Goal: Transaction & Acquisition: Obtain resource

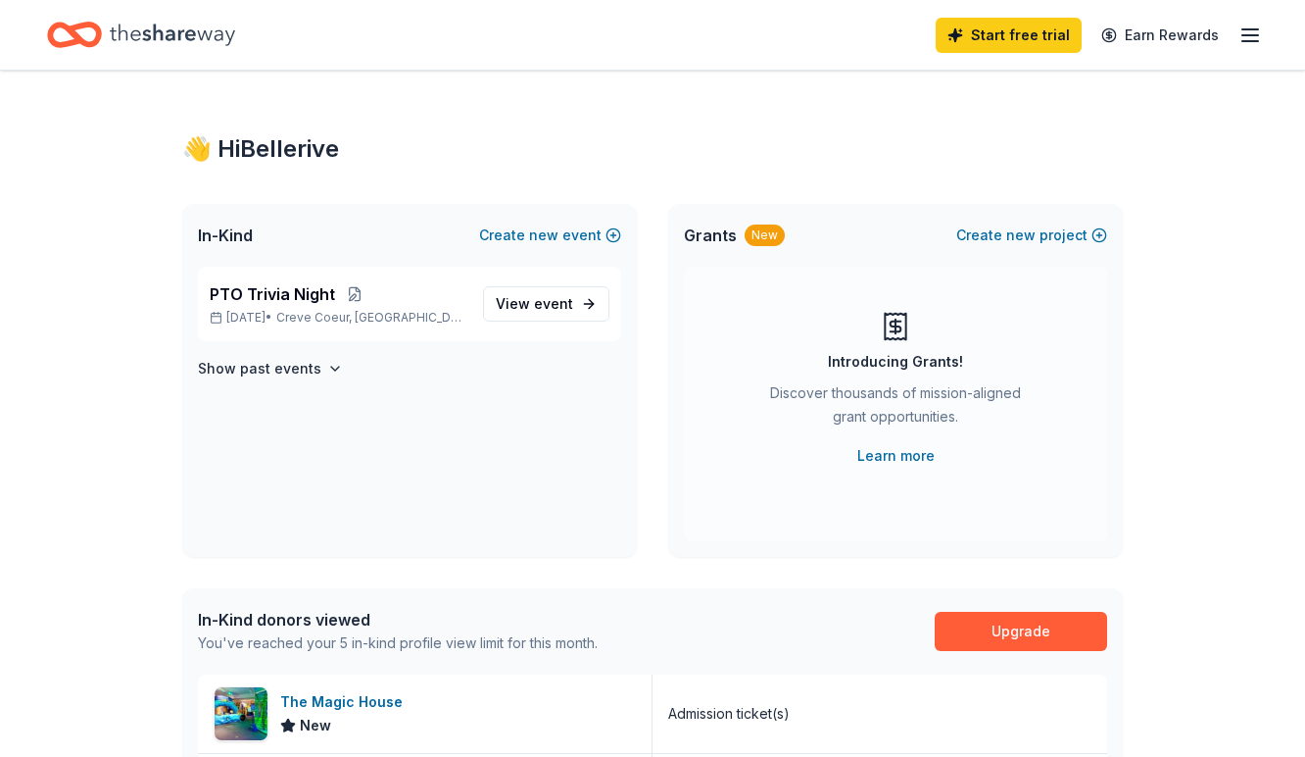
click at [136, 36] on icon "Home" at bounding box center [172, 35] width 125 height 40
click at [91, 39] on icon "Home" at bounding box center [74, 35] width 55 height 46
click at [1252, 45] on icon "button" at bounding box center [1251, 36] width 24 height 24
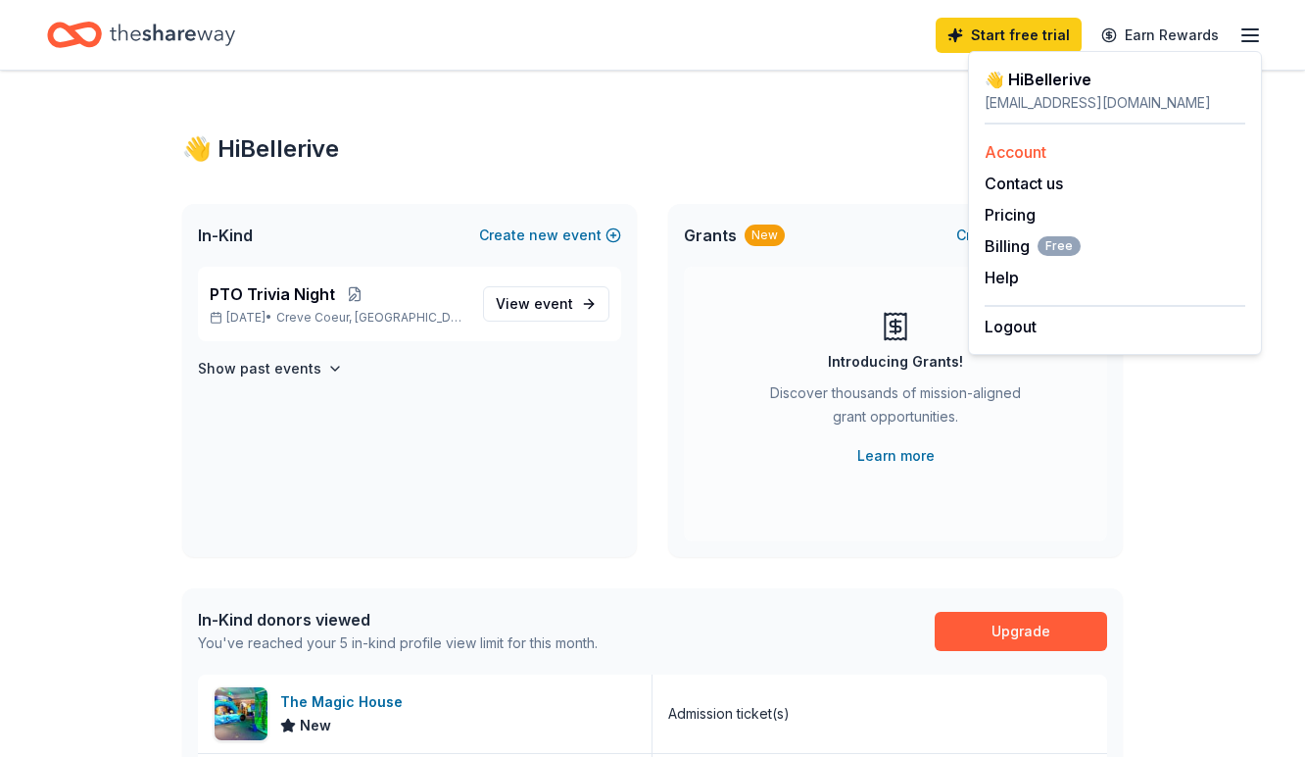
click at [1017, 156] on link "Account" at bounding box center [1016, 152] width 62 height 20
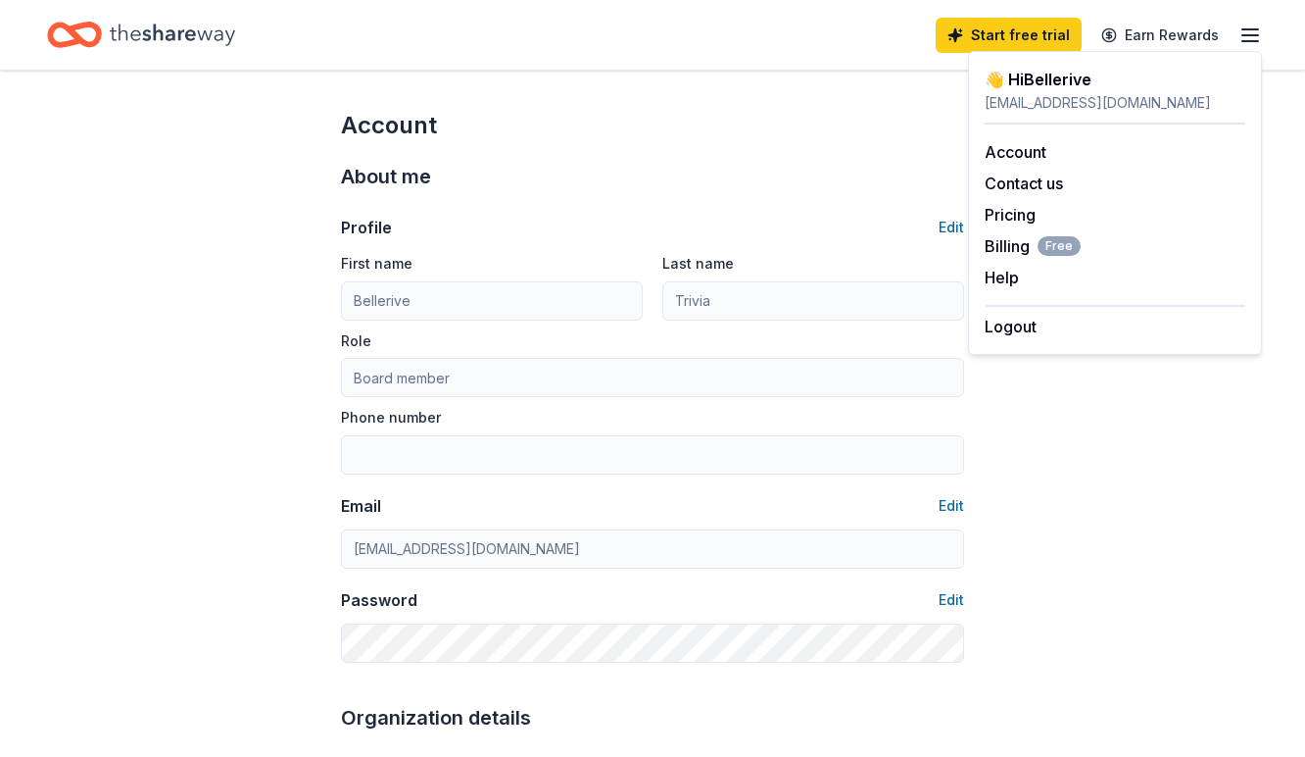
click at [796, 136] on div "Account" at bounding box center [652, 125] width 623 height 31
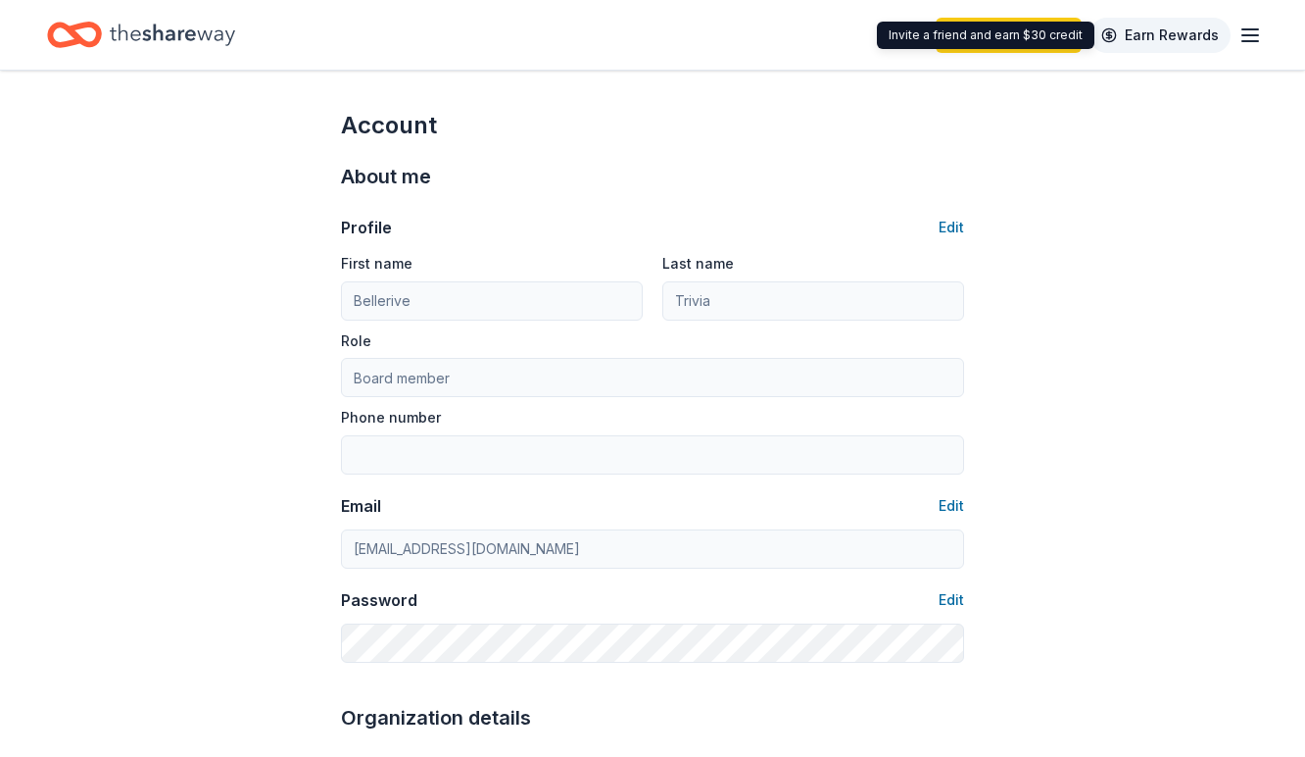
click at [1165, 32] on link "Earn Rewards" at bounding box center [1160, 35] width 141 height 35
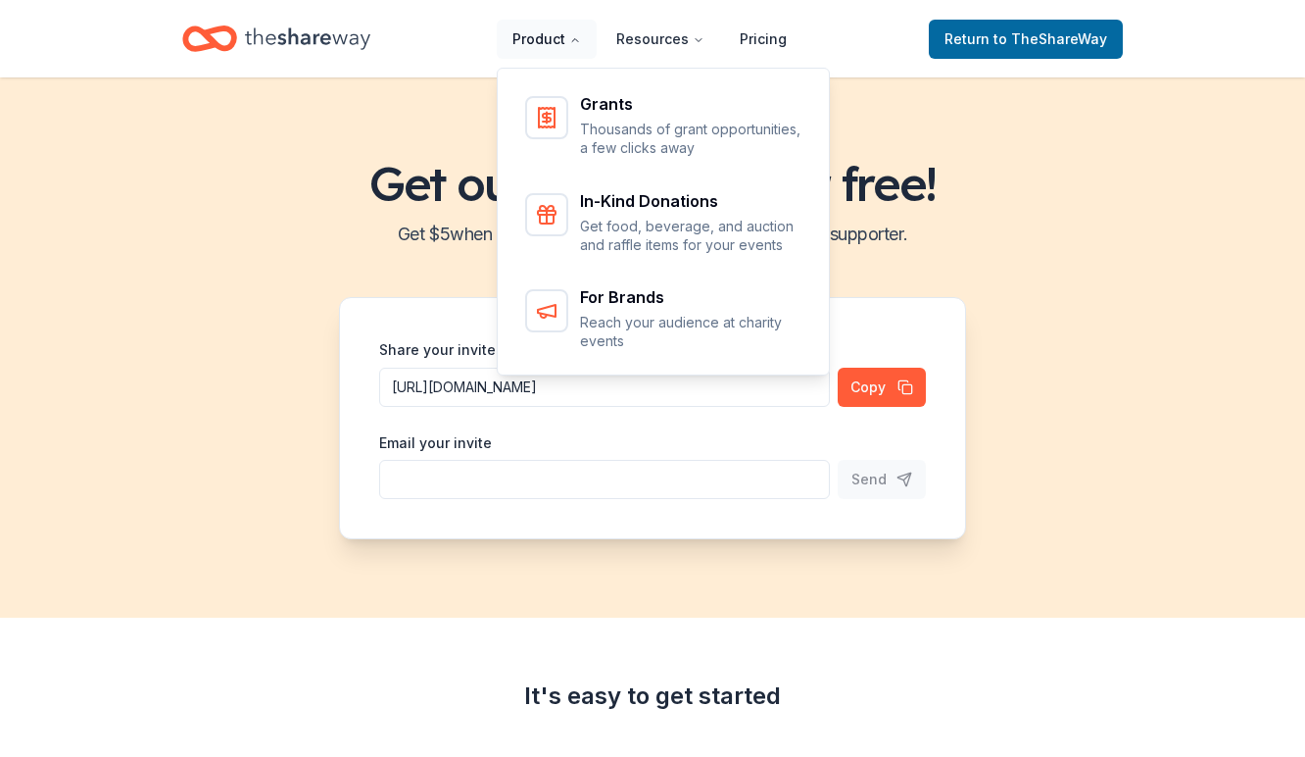
click at [537, 36] on button "Product" at bounding box center [547, 39] width 100 height 39
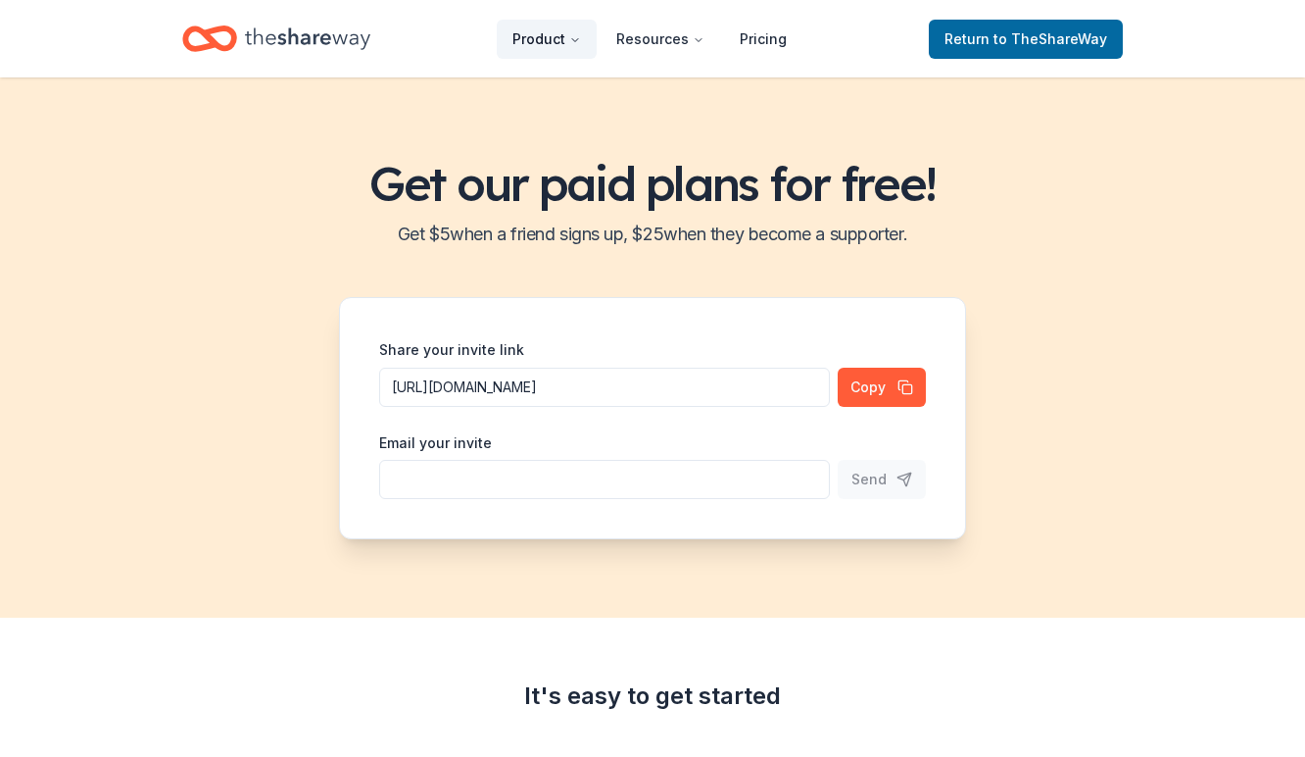
click at [537, 36] on button "Product" at bounding box center [547, 39] width 100 height 39
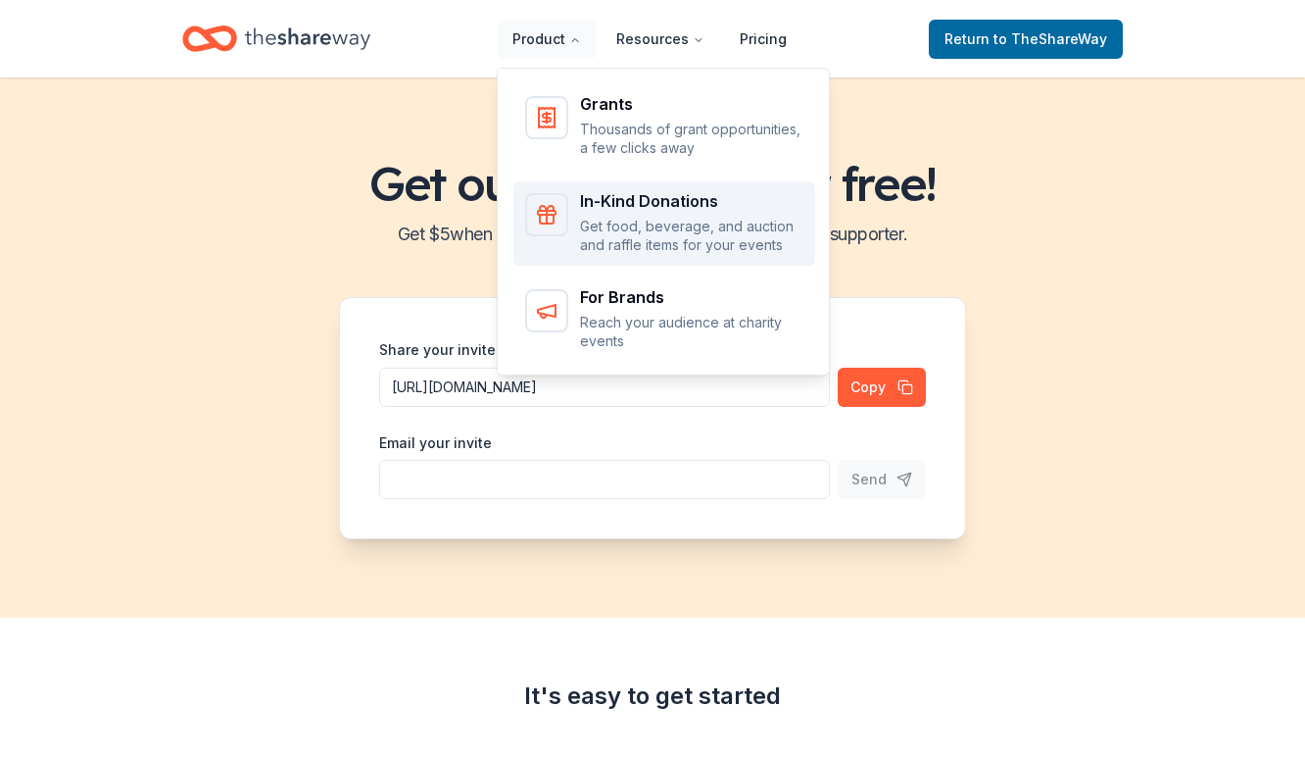
click at [633, 219] on p "Get food, beverage, and auction and raffle items for your events" at bounding box center [691, 236] width 223 height 38
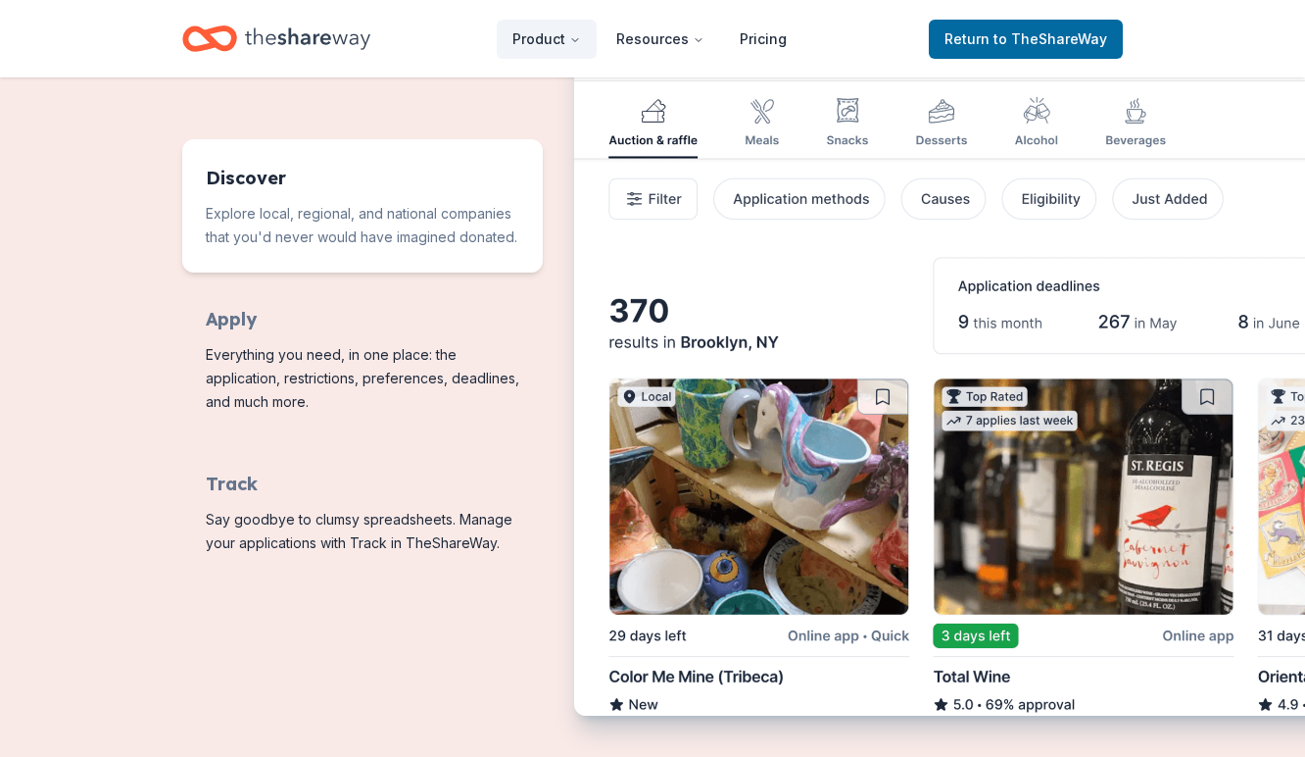
scroll to position [956, 0]
click at [662, 114] on img "Features for running your books" at bounding box center [1076, 364] width 1004 height 709
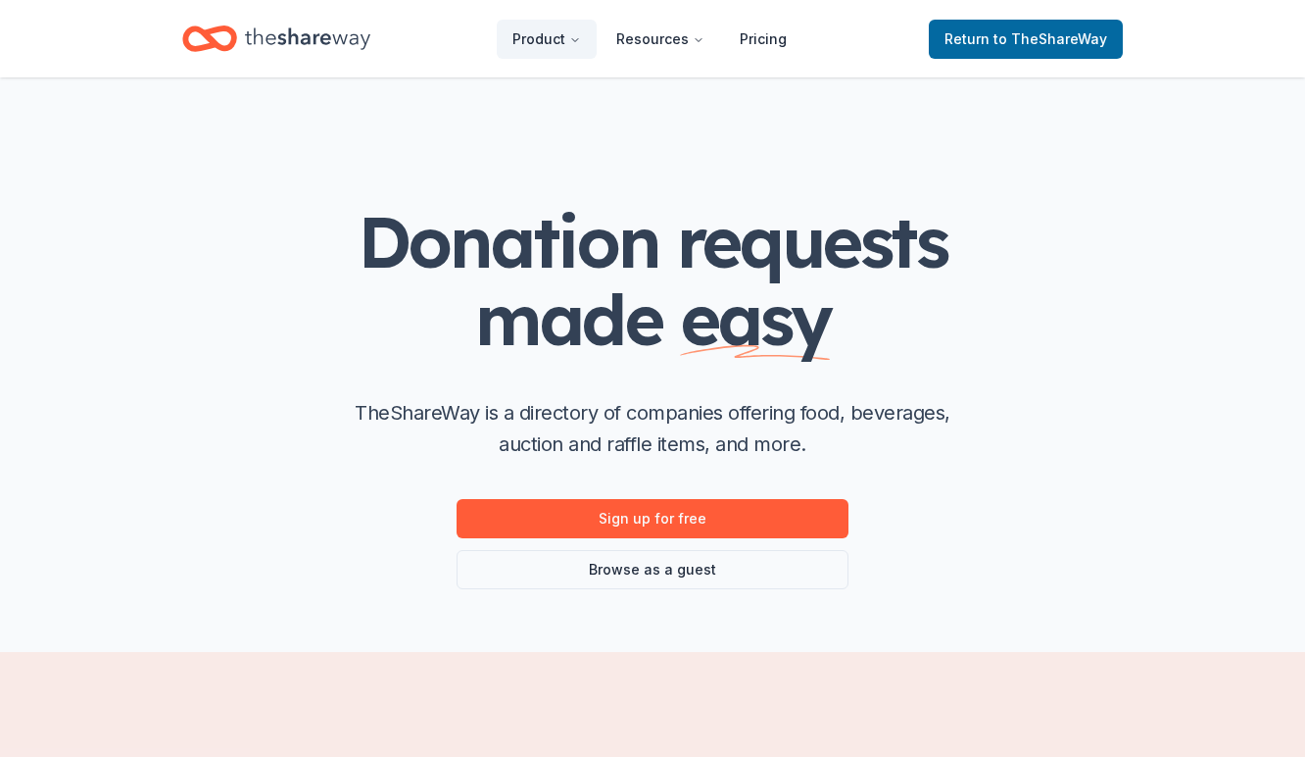
scroll to position [0, 0]
click at [290, 33] on icon "Home" at bounding box center [307, 38] width 125 height 22
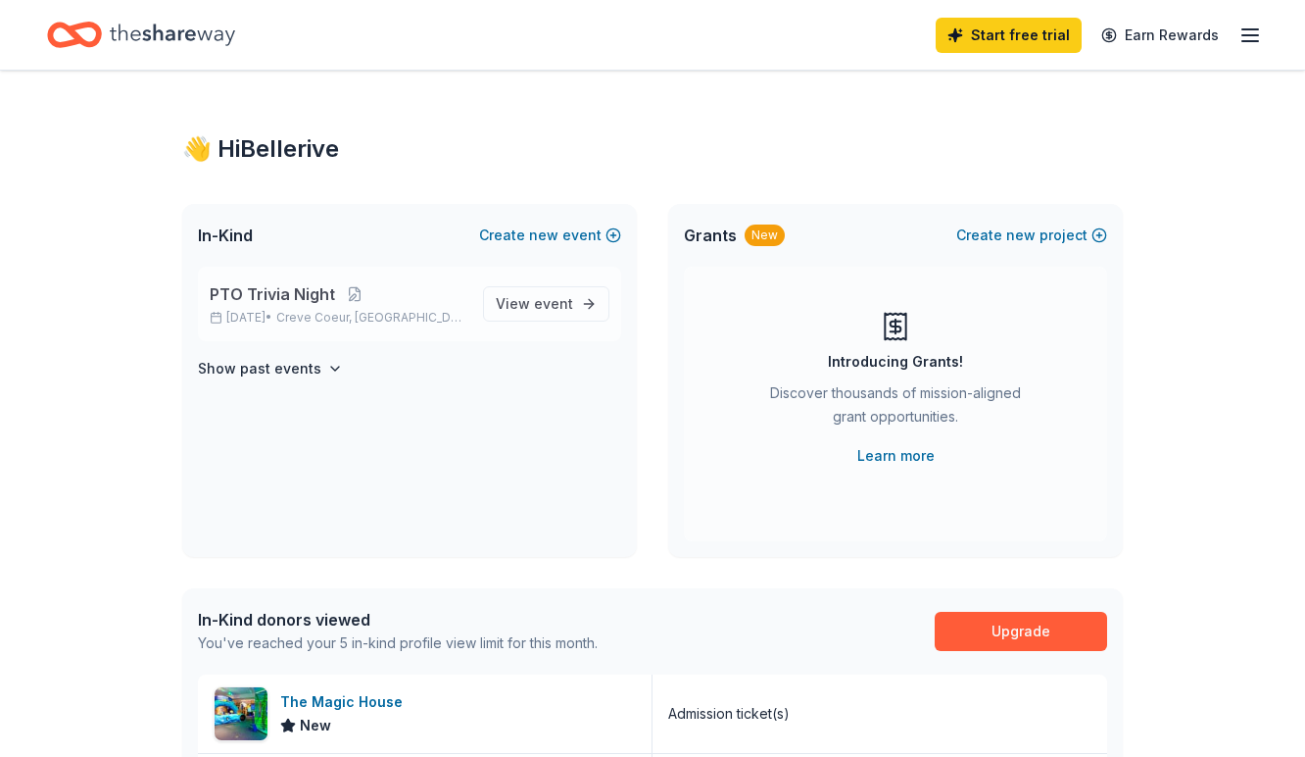
click at [423, 309] on div "PTO Trivia Night Mar 07, 2026 • Creve Coeur, MO" at bounding box center [339, 303] width 258 height 43
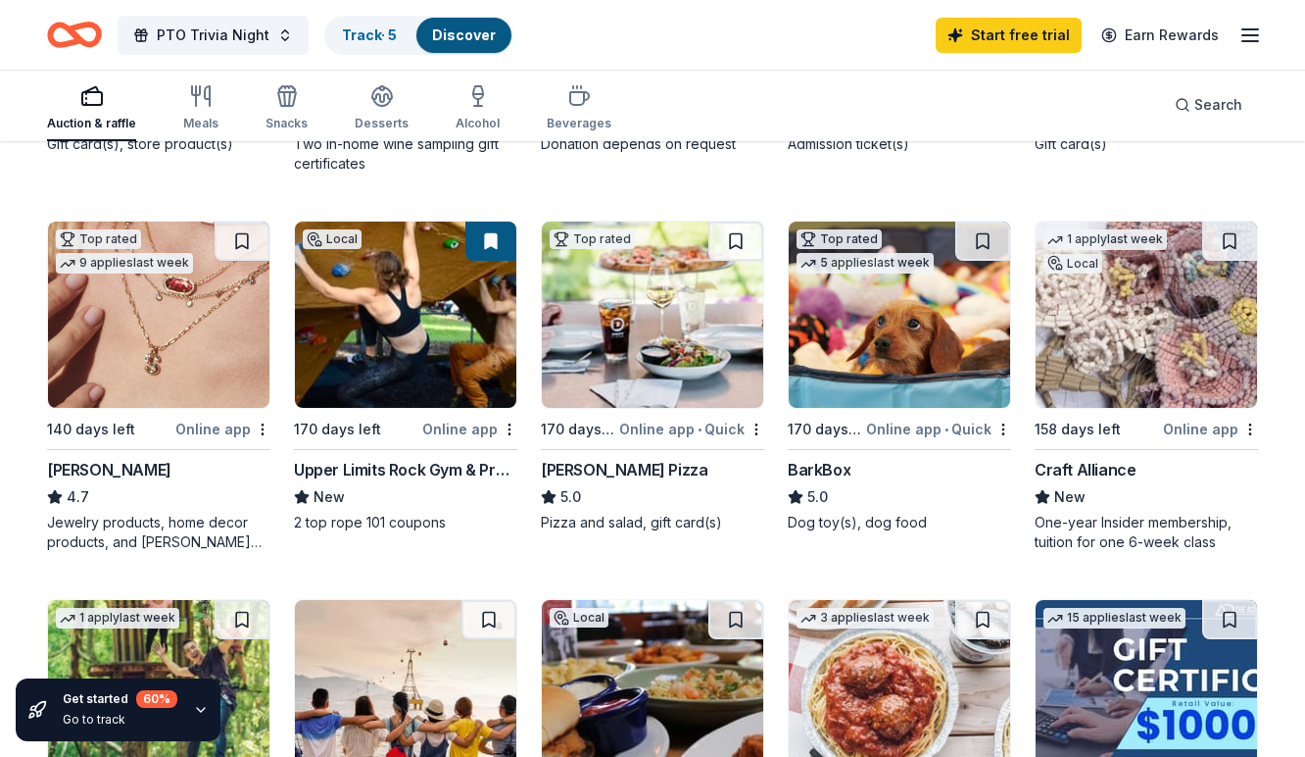
scroll to position [552, 0]
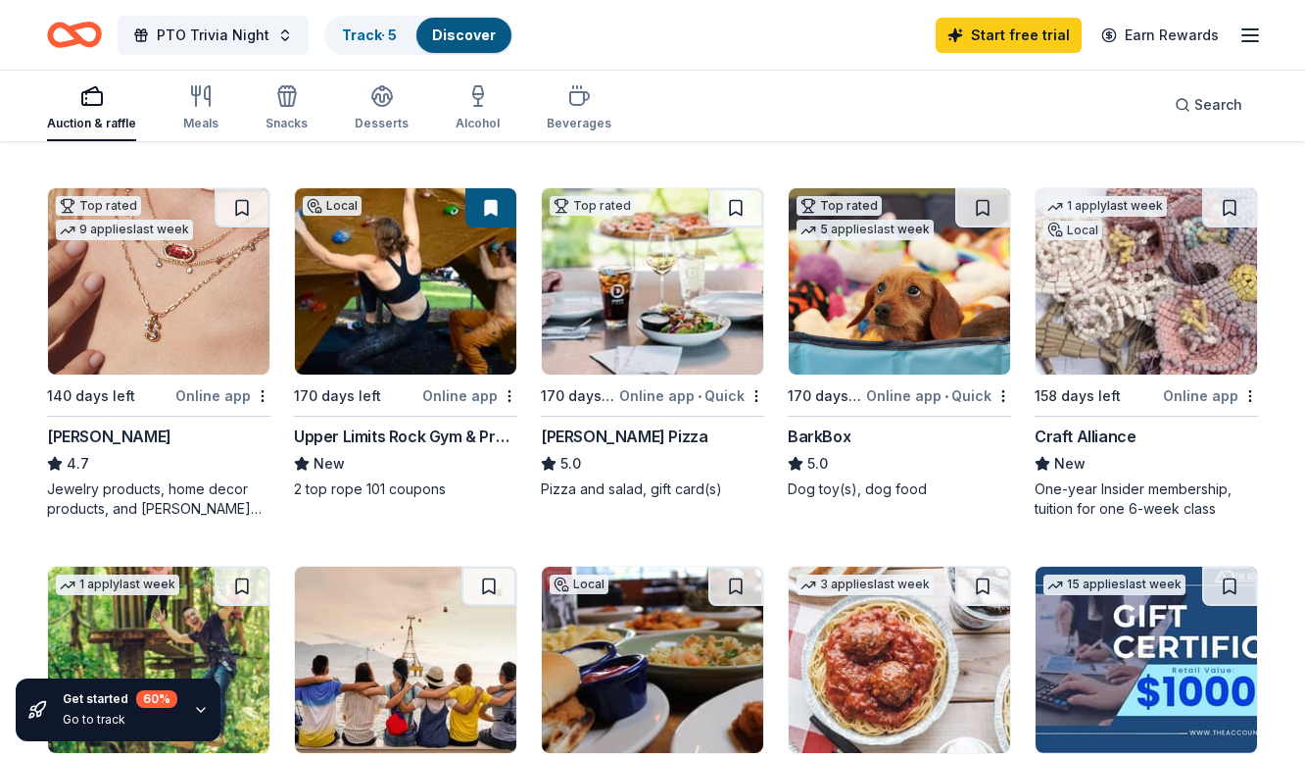
click at [1195, 293] on img at bounding box center [1147, 281] width 222 height 186
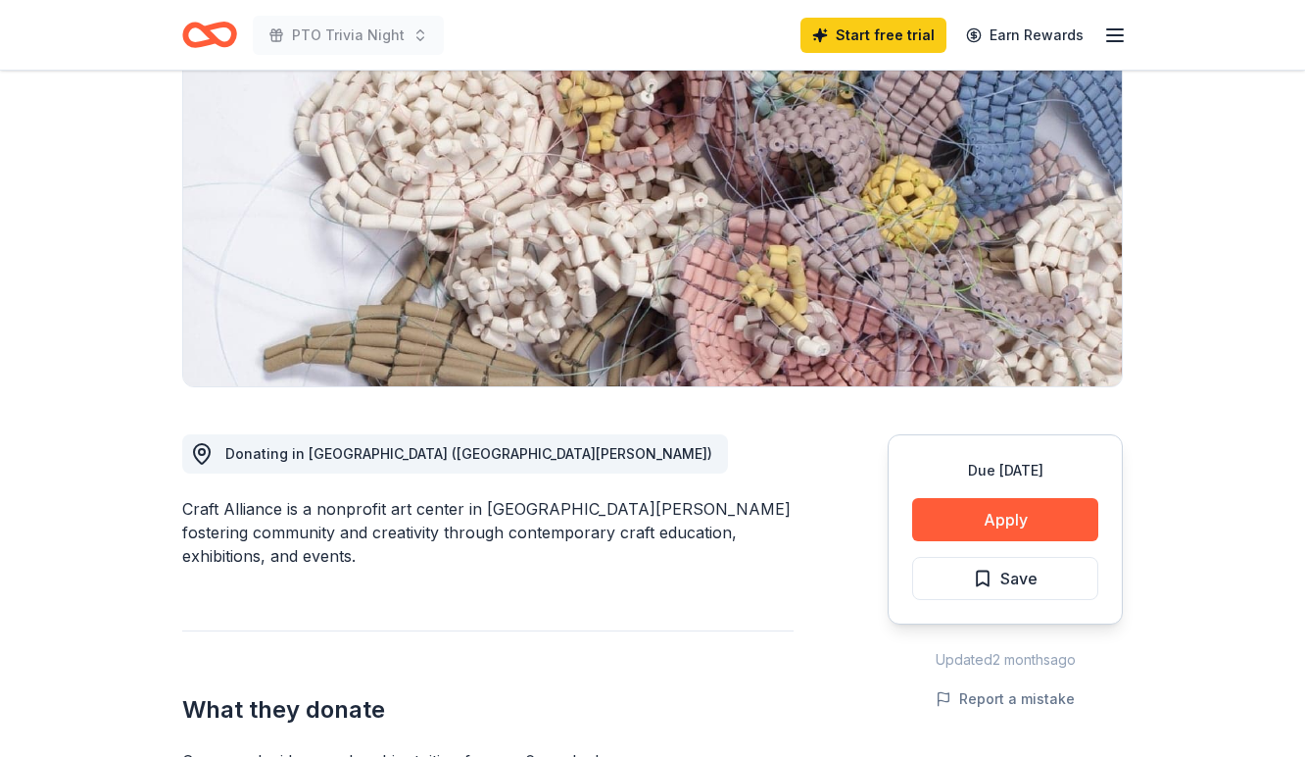
click at [1022, 536] on button "Apply" at bounding box center [1005, 519] width 186 height 43
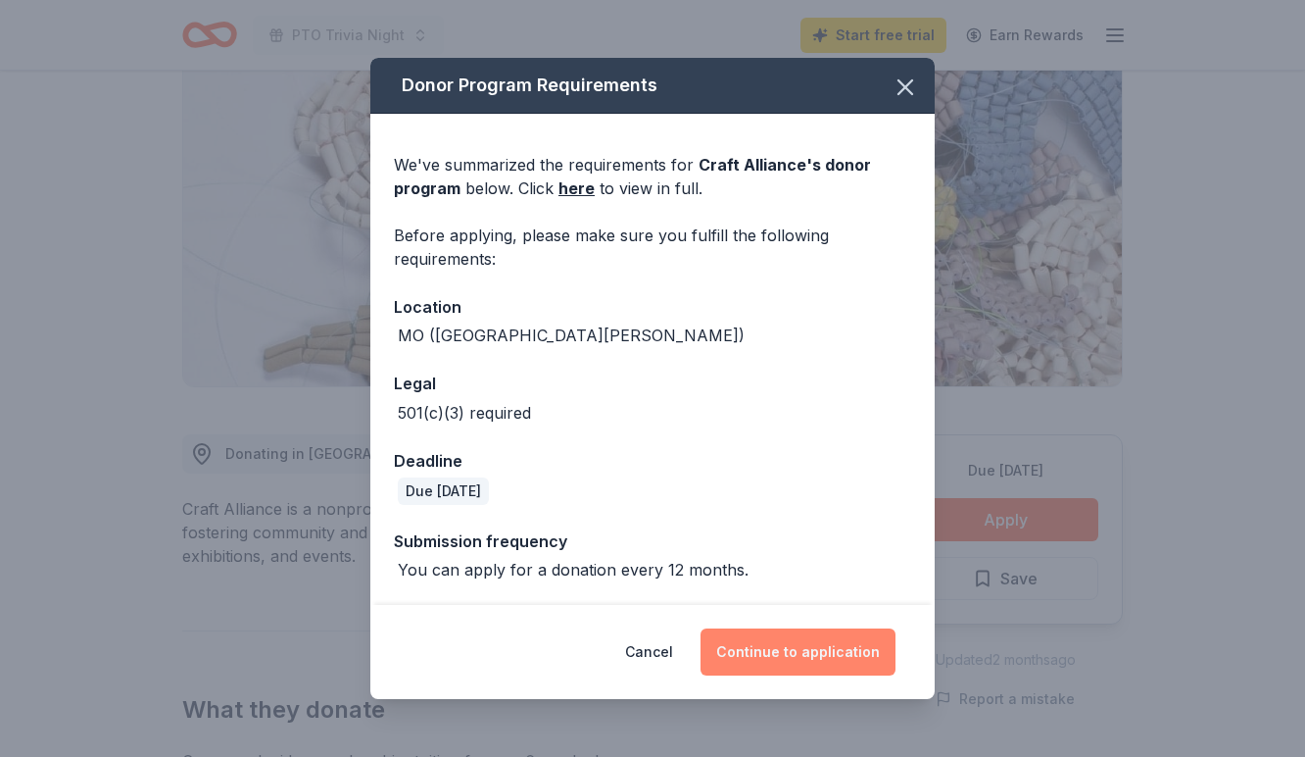
click at [800, 637] on button "Continue to application" at bounding box center [798, 651] width 195 height 47
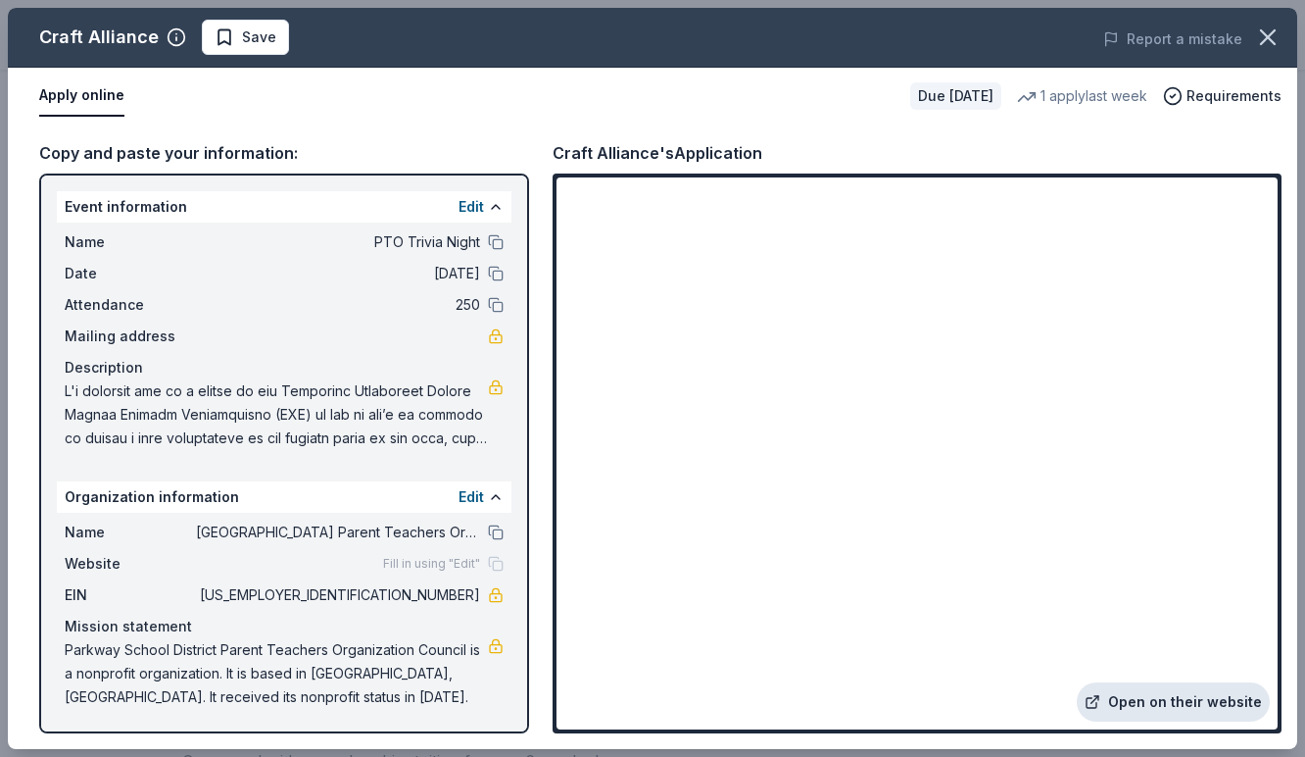
click at [1158, 705] on link "Open on their website" at bounding box center [1173, 701] width 193 height 39
